Goal: Obtain resource: Obtain resource

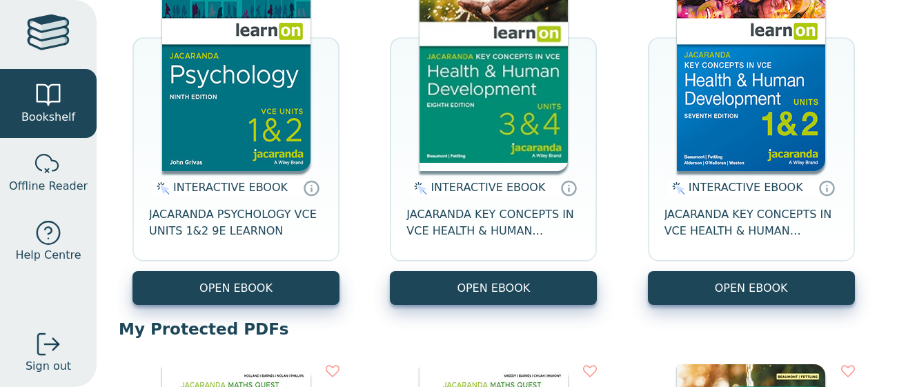
scroll to position [598, 0]
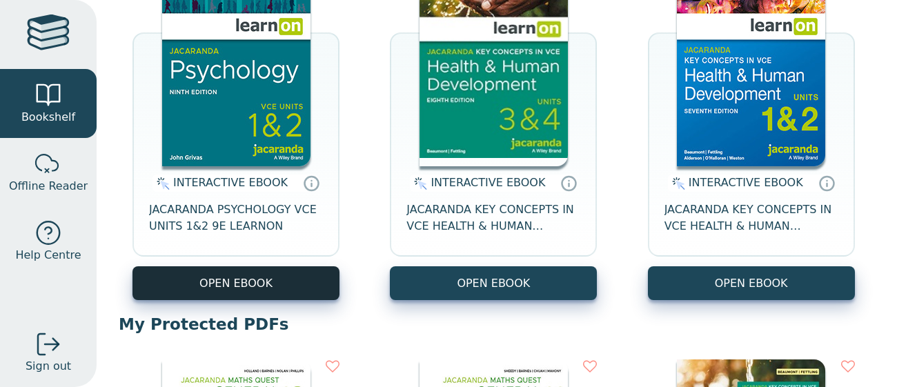
click at [240, 275] on button "OPEN EBOOK" at bounding box center [235, 283] width 207 height 34
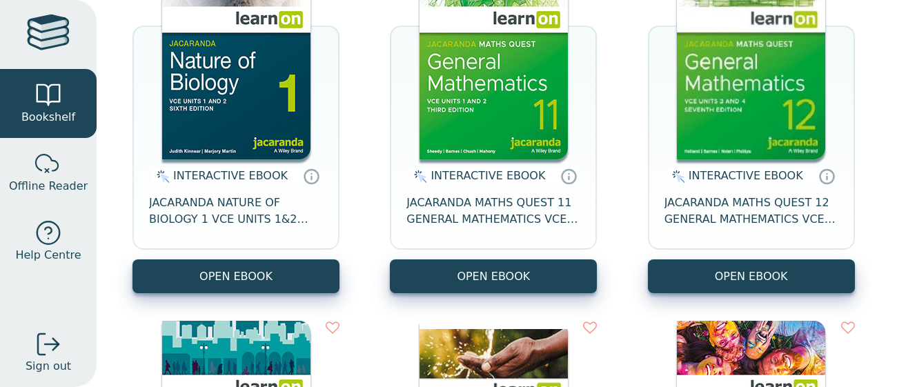
scroll to position [237, 0]
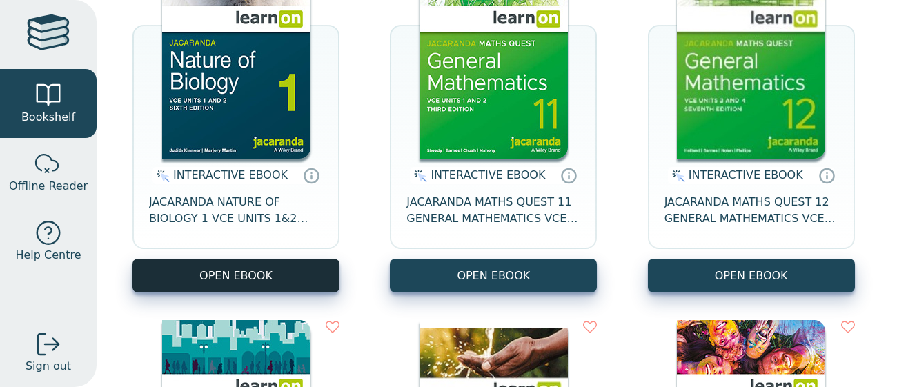
click at [270, 278] on button "OPEN EBOOK" at bounding box center [235, 276] width 207 height 34
